Goal: Task Accomplishment & Management: Use online tool/utility

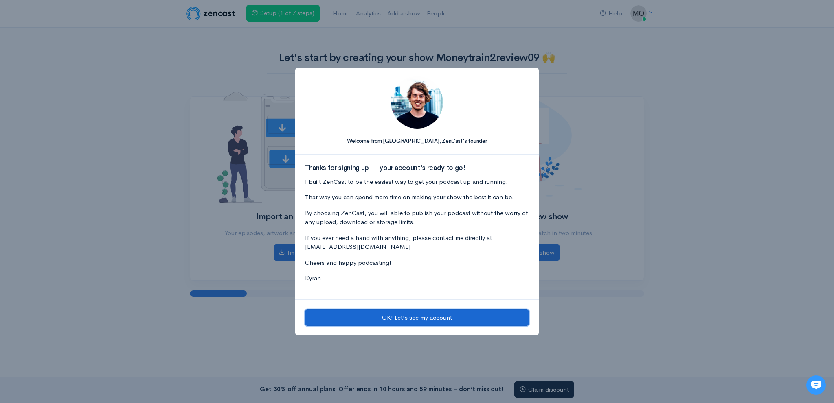
click at [373, 318] on button "OK! Let's see my account" at bounding box center [417, 318] width 224 height 17
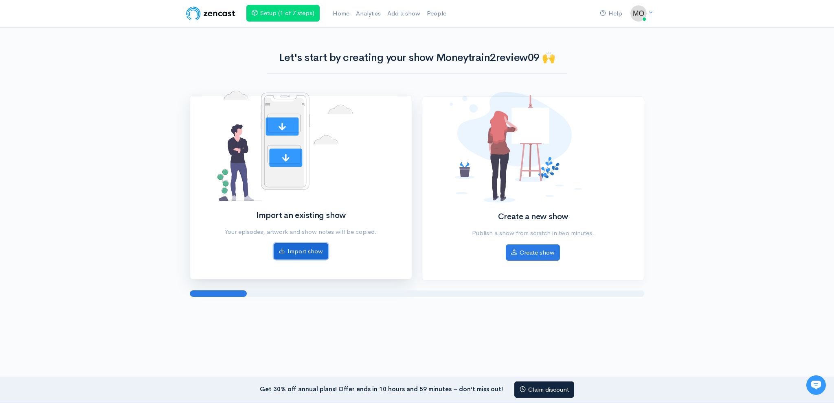
click at [284, 250] on icon at bounding box center [282, 251] width 6 height 6
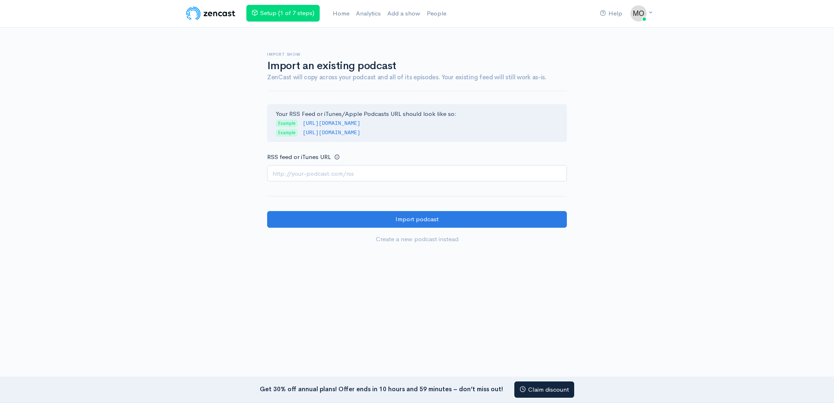
click at [348, 179] on input "RSS feed or iTunes URL" at bounding box center [417, 173] width 300 height 17
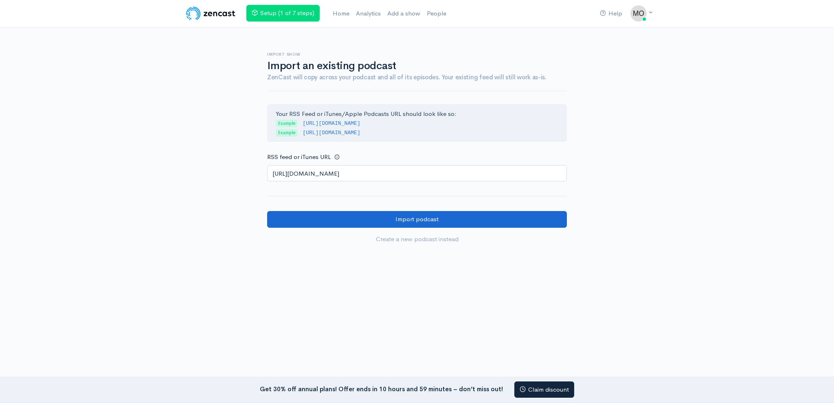
type input "[URL][DOMAIN_NAME]"
click at [348, 217] on input "Import podcast" at bounding box center [417, 219] width 300 height 17
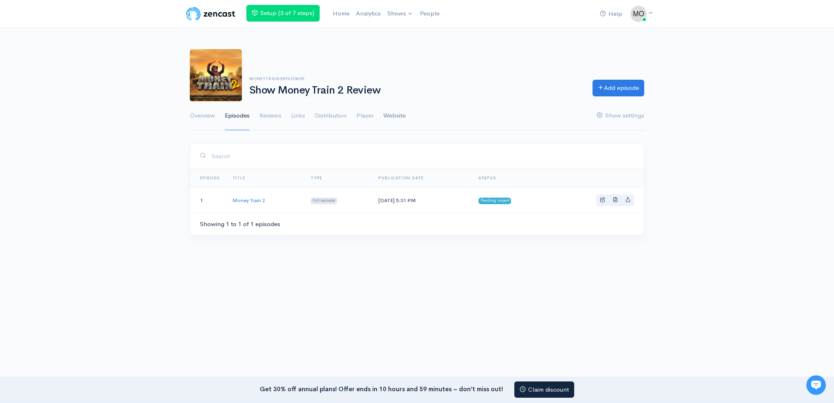
click at [399, 114] on link "Website" at bounding box center [394, 115] width 22 height 29
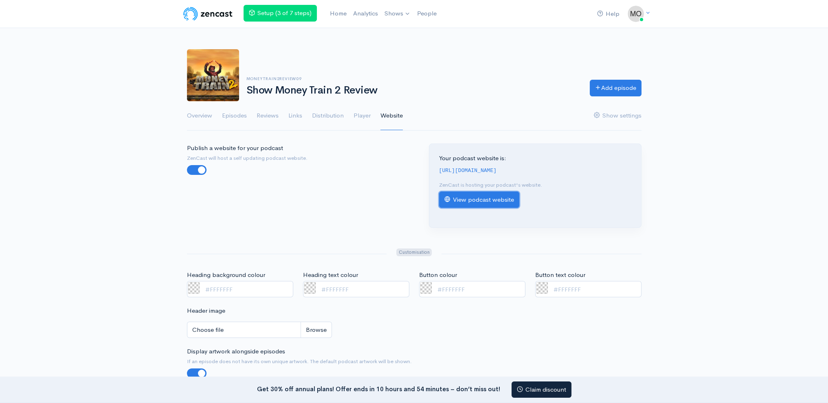
click at [488, 197] on link "View podcast website" at bounding box center [479, 200] width 80 height 17
